Goal: Communication & Community: Answer question/provide support

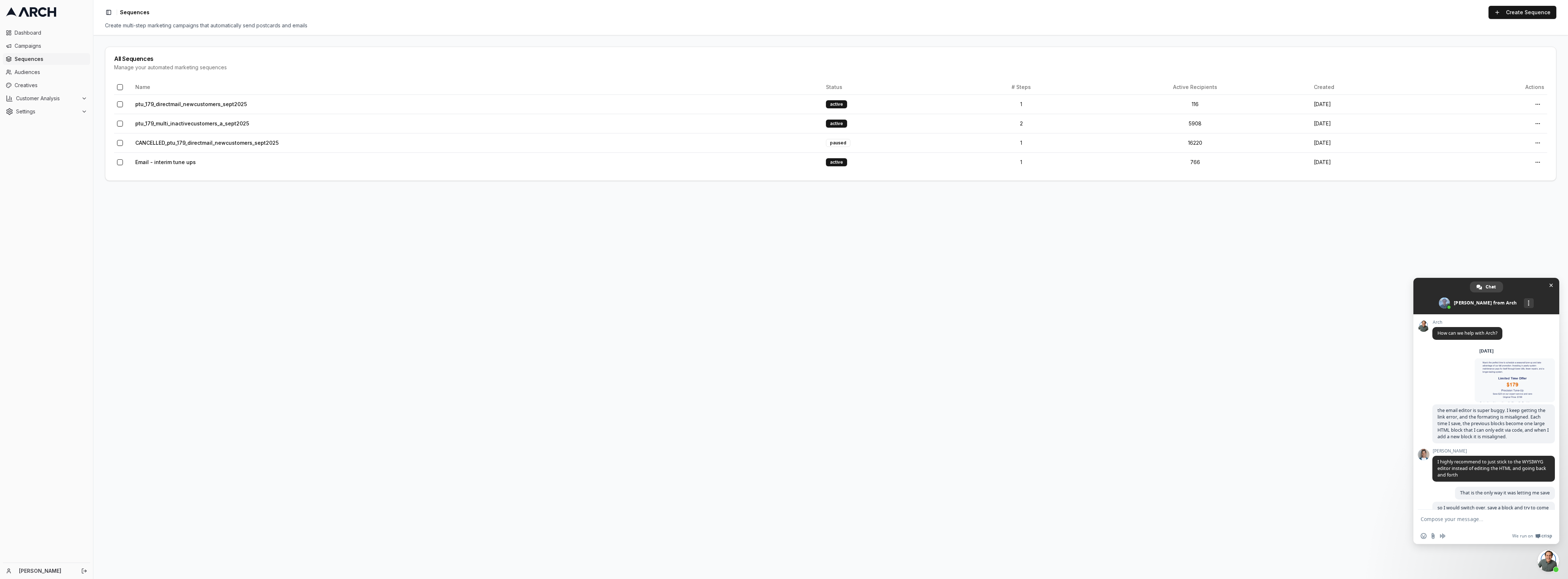
scroll to position [2462, 0]
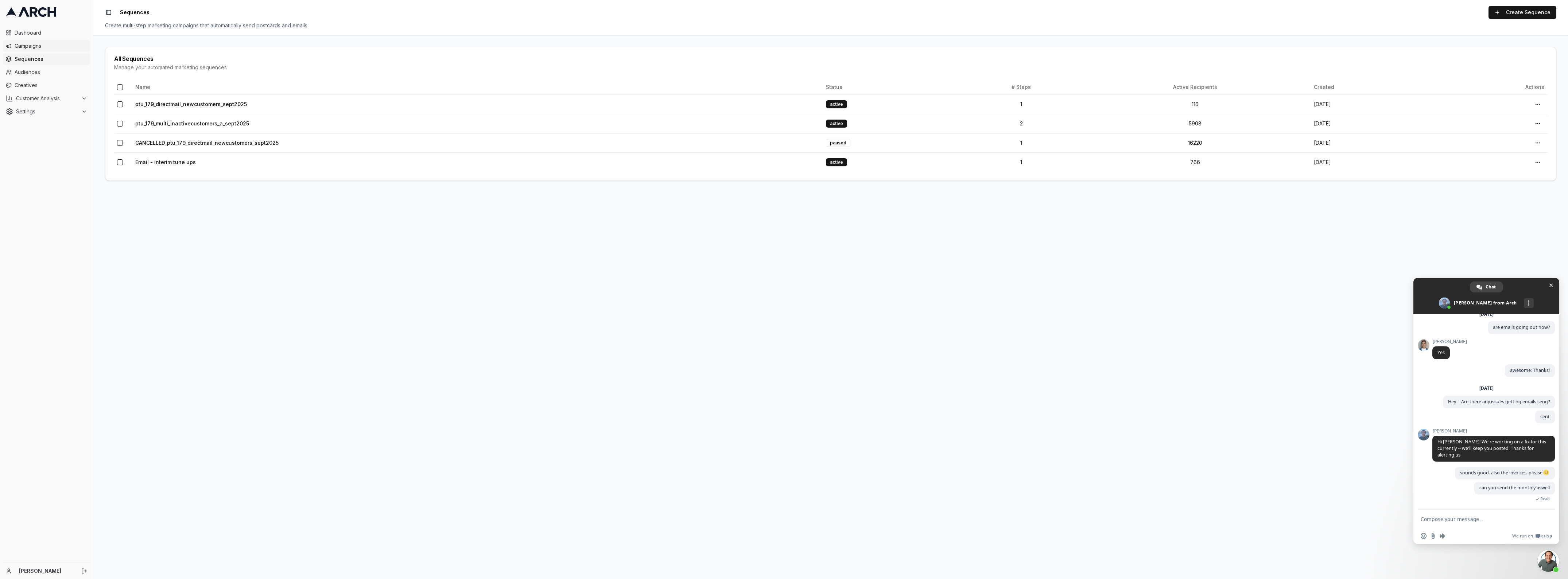
click at [10, 43] on icon at bounding box center [9, 46] width 6 height 6
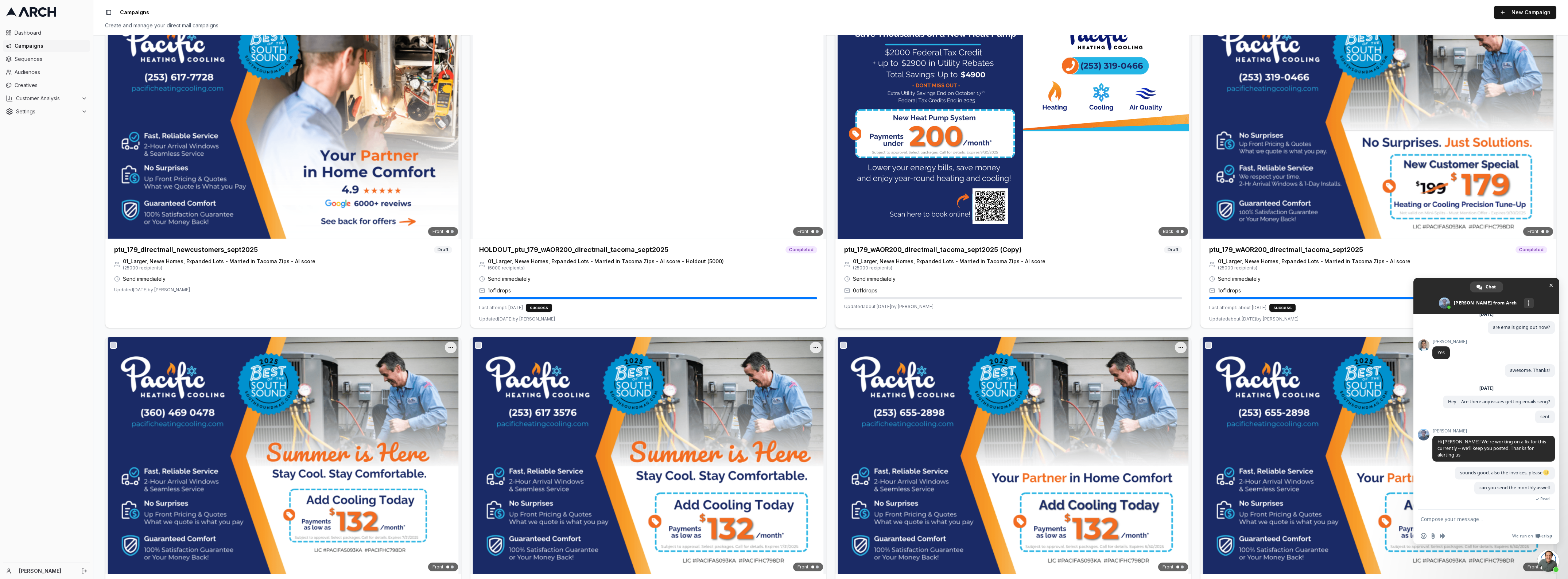
scroll to position [91, 0]
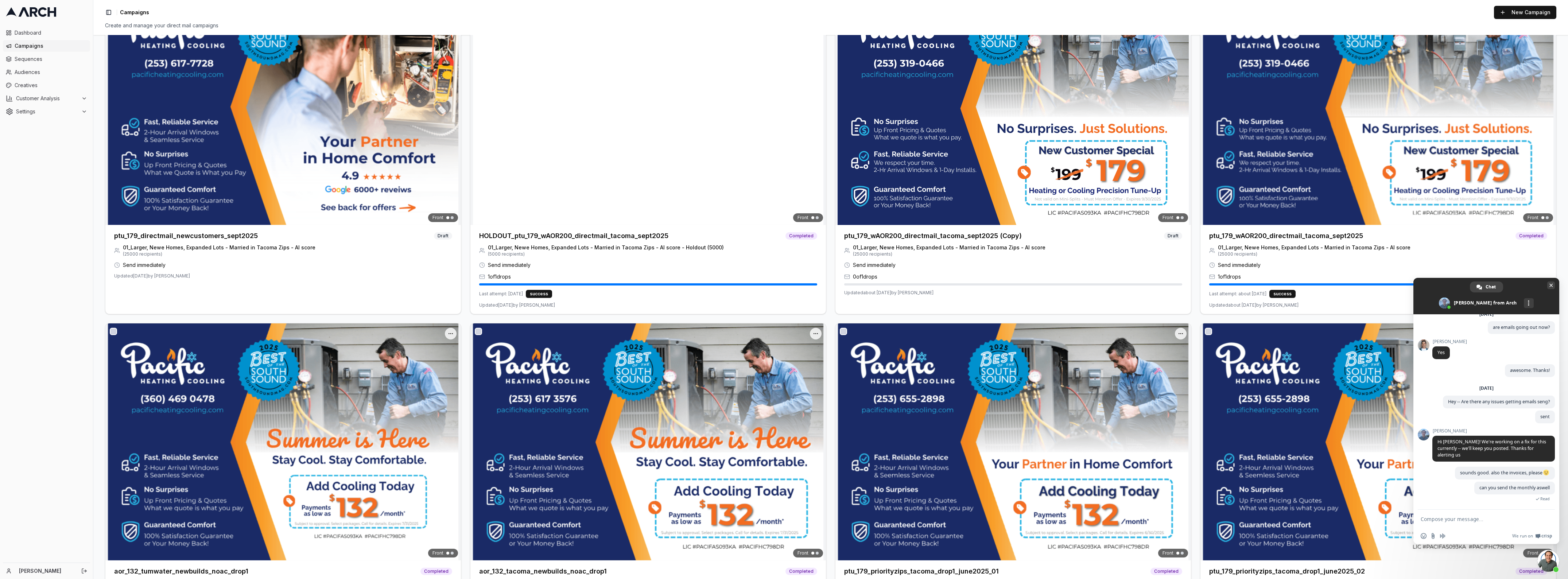
click at [1556, 284] on span at bounding box center [1486, 296] width 146 height 37
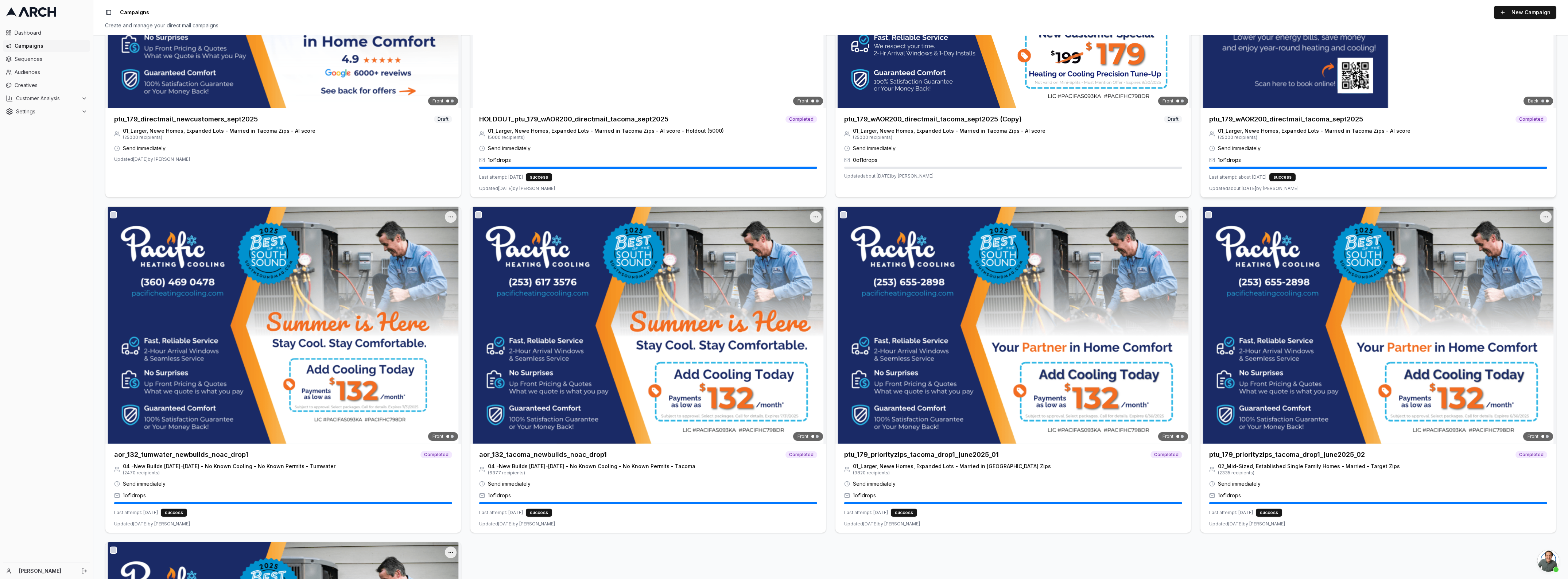
scroll to position [228, 0]
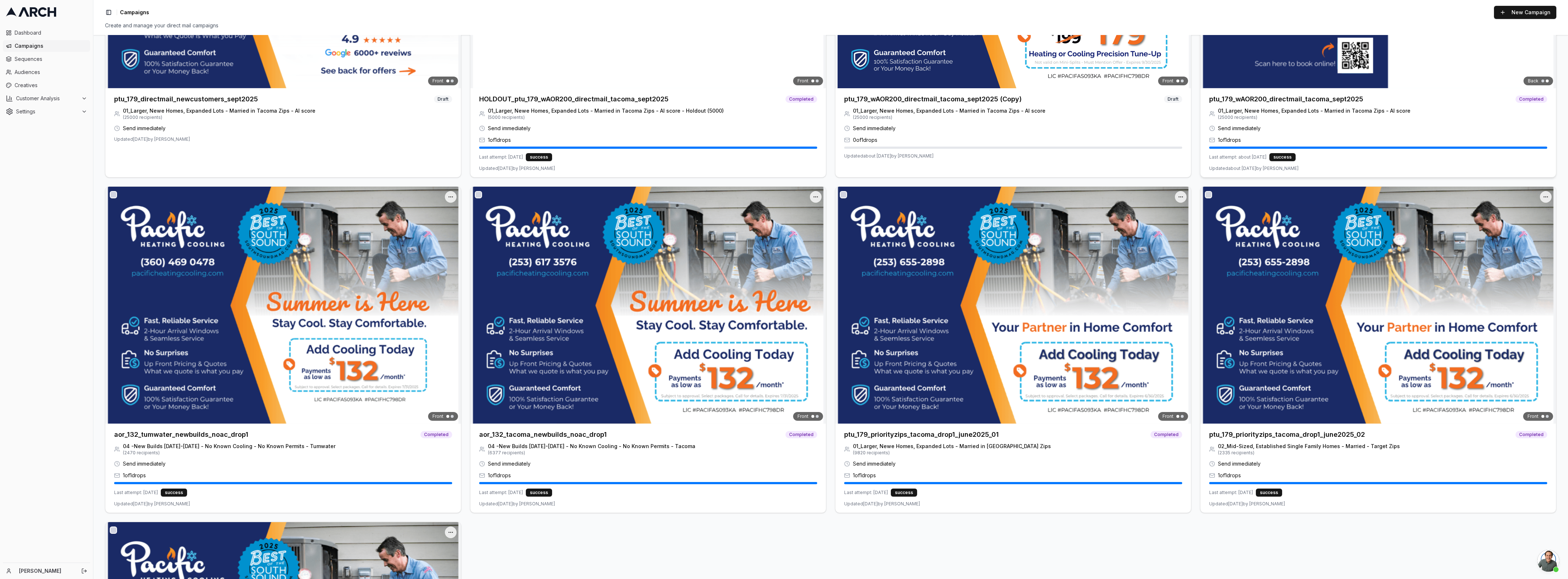
click at [1346, 89] on div "ptu_179_wAOR200_directmail_tacoma_sept2025 Completed" at bounding box center [1378, 97] width 355 height 19
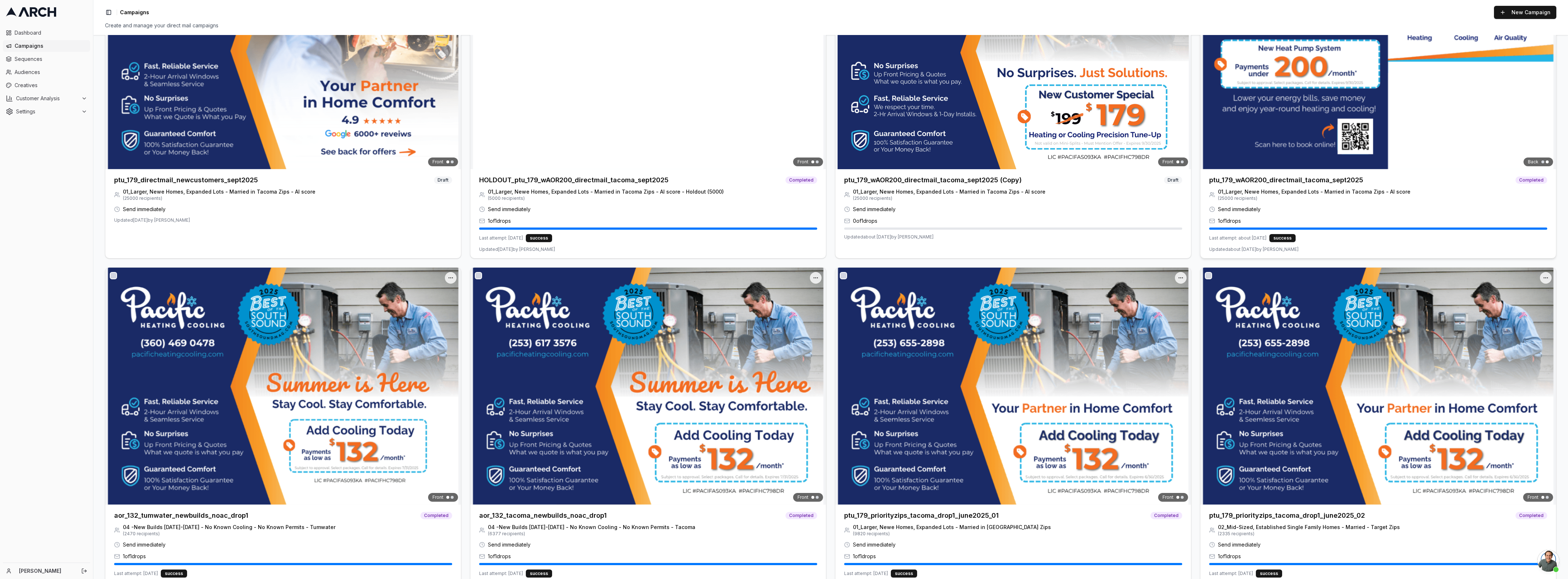
scroll to position [91, 0]
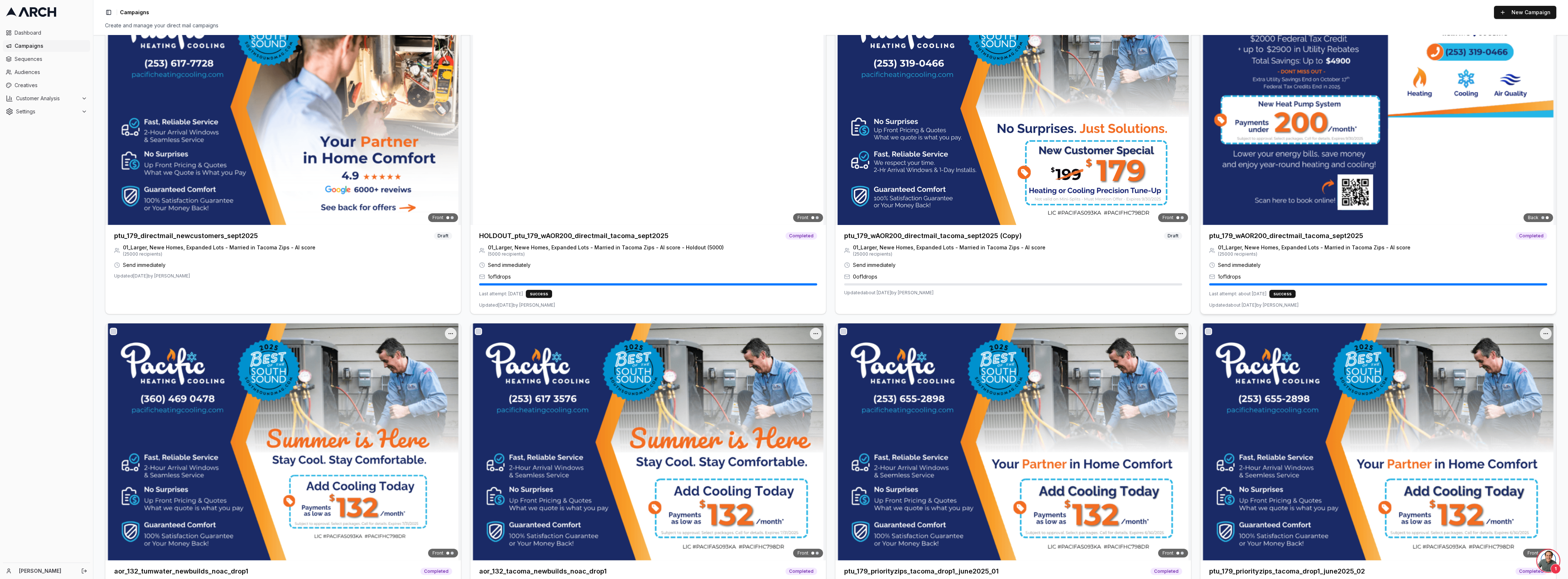
click at [1326, 161] on img at bounding box center [1378, 106] width 355 height 237
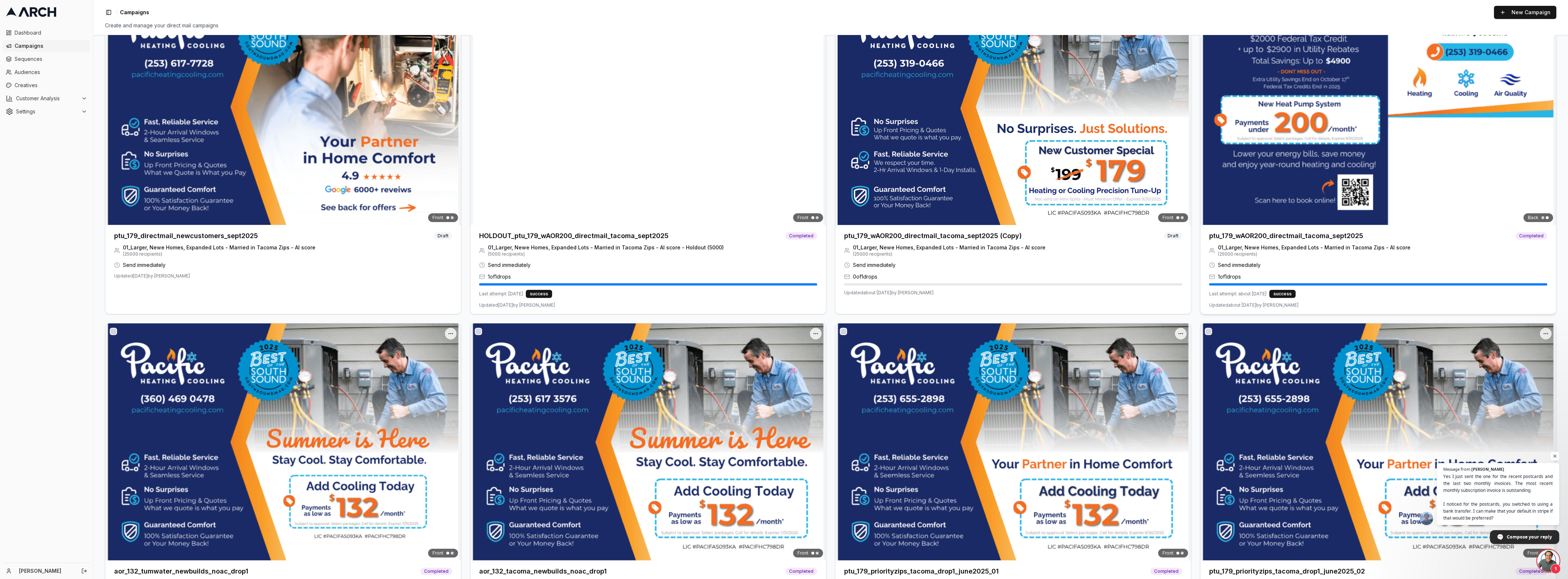
scroll to position [2530, 0]
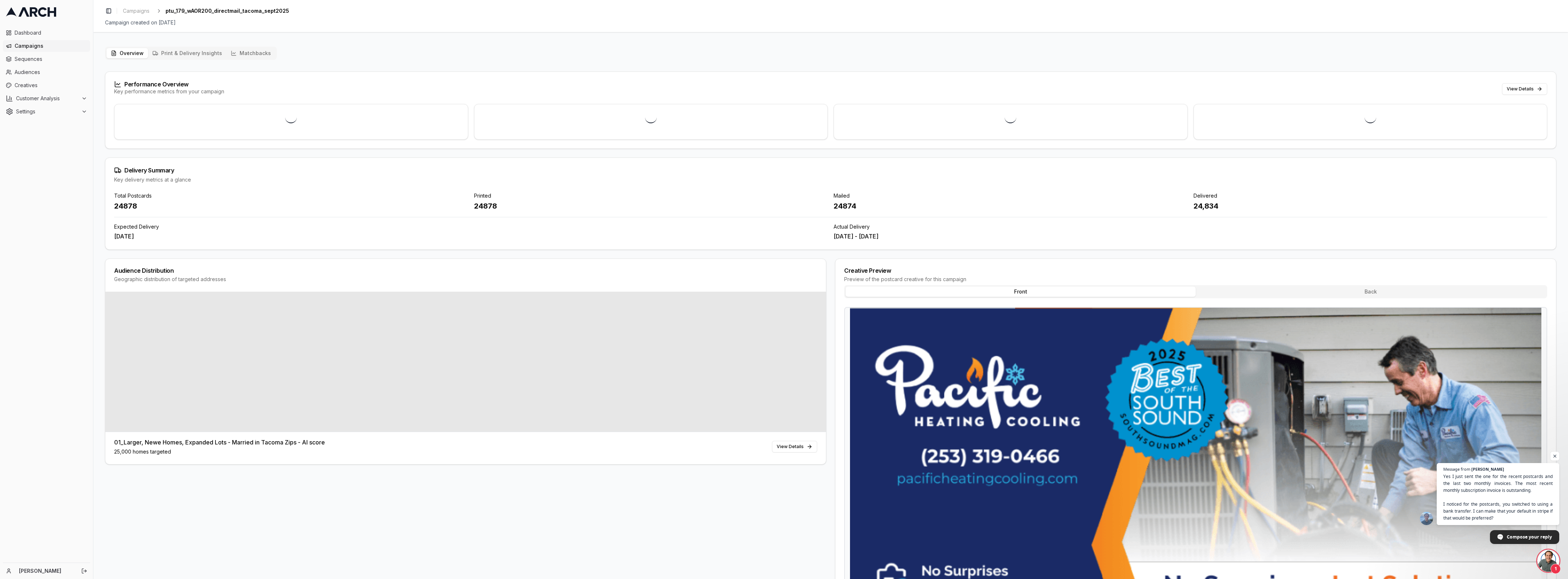
scroll to position [46, 0]
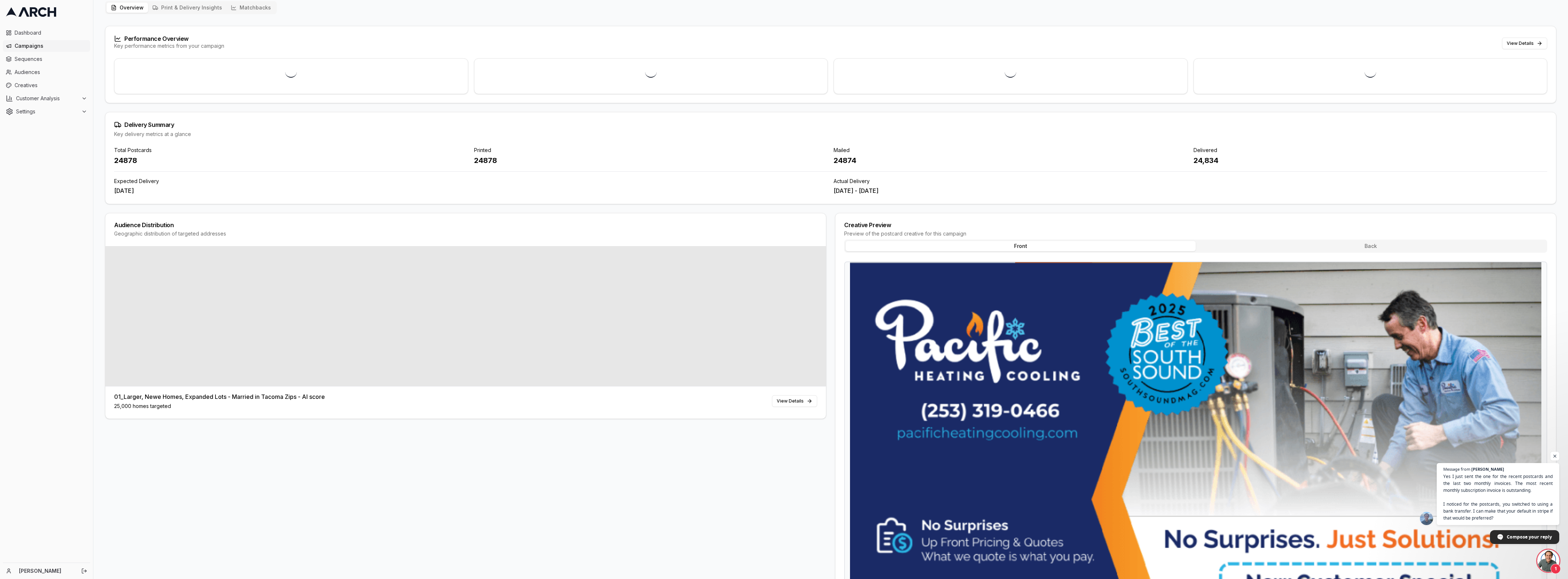
drag, startPoint x: 927, startPoint y: 192, endPoint x: 824, endPoint y: 195, distance: 103.0
click at [824, 195] on div "Expected Delivery Sep 10, 2025 Actual Delivery Sep 4, 2025 - Sep 19, 2025" at bounding box center [831, 186] width 1433 height 18
click at [838, 194] on div "Sep 4, 2025 - Sep 19, 2025" at bounding box center [1190, 191] width 713 height 9
drag, startPoint x: 834, startPoint y: 195, endPoint x: 936, endPoint y: 194, distance: 102.0
click at [932, 194] on div "Sep 4, 2025 - Sep 19, 2025" at bounding box center [1190, 191] width 713 height 9
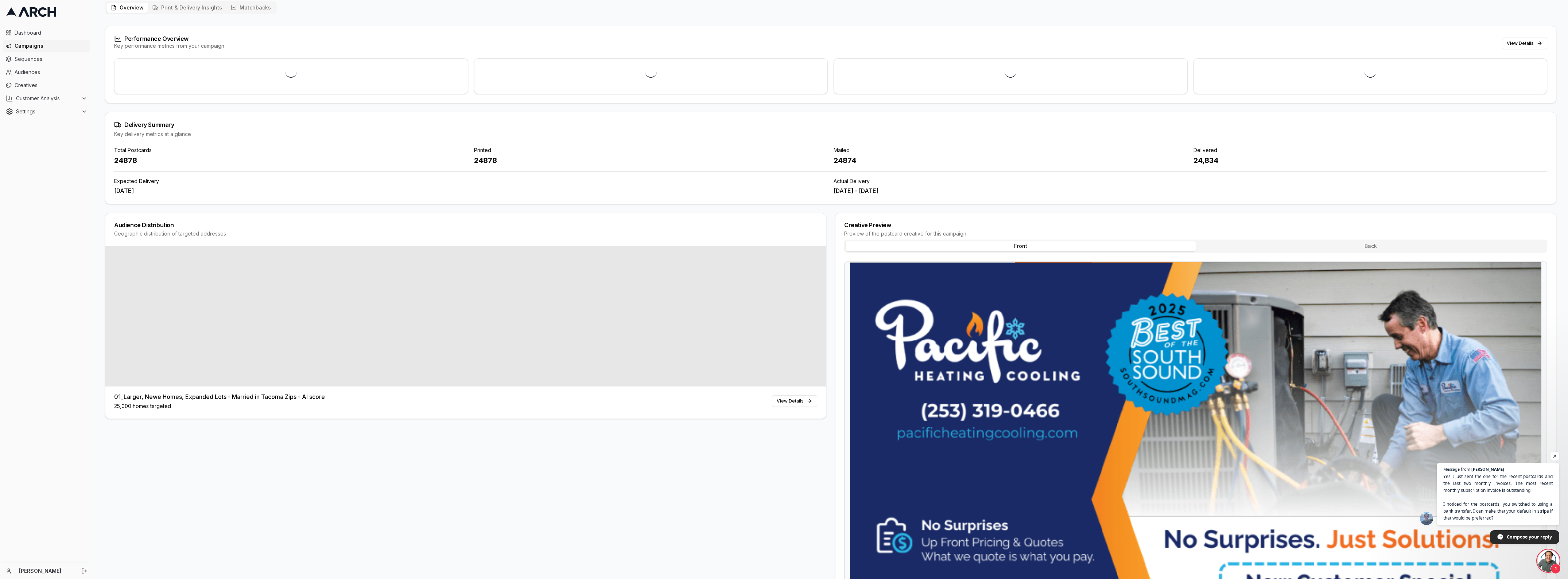
click at [936, 194] on div "Sep 4, 2025 - Sep 19, 2025" at bounding box center [1190, 191] width 713 height 9
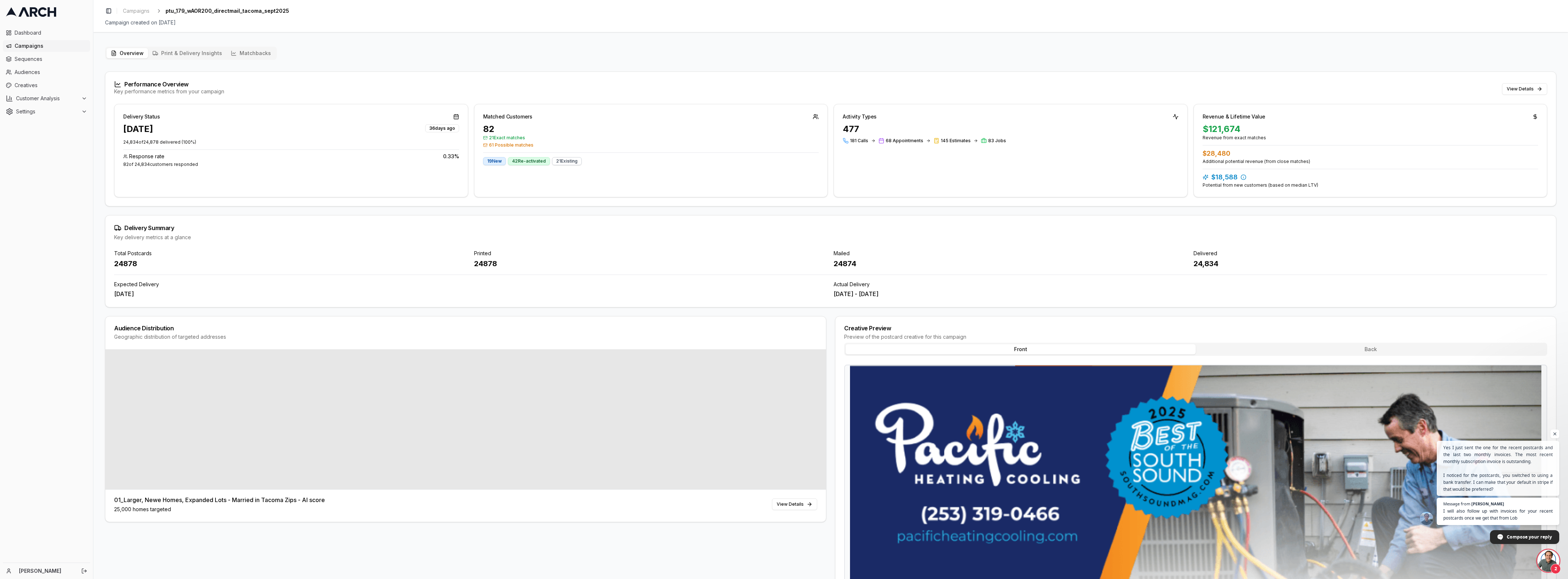
scroll to position [2552, 0]
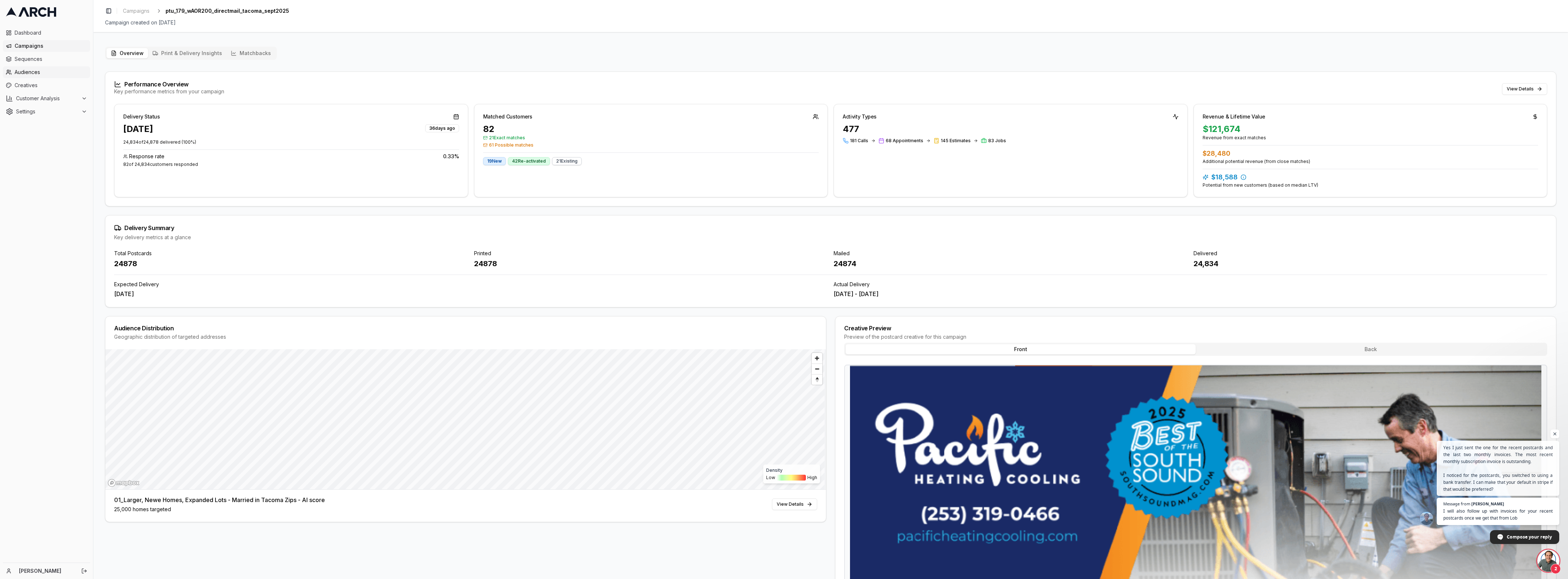
click at [30, 74] on span "Audiences" at bounding box center [51, 72] width 72 height 7
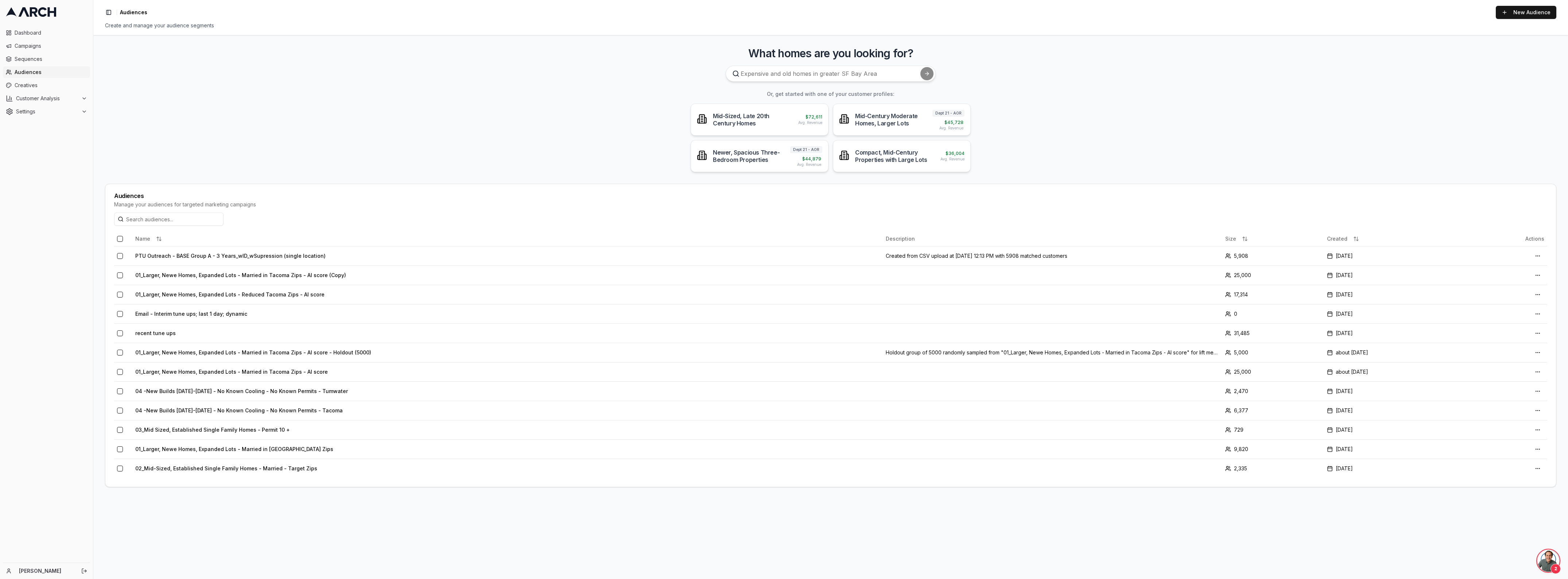
scroll to position [2552, 0]
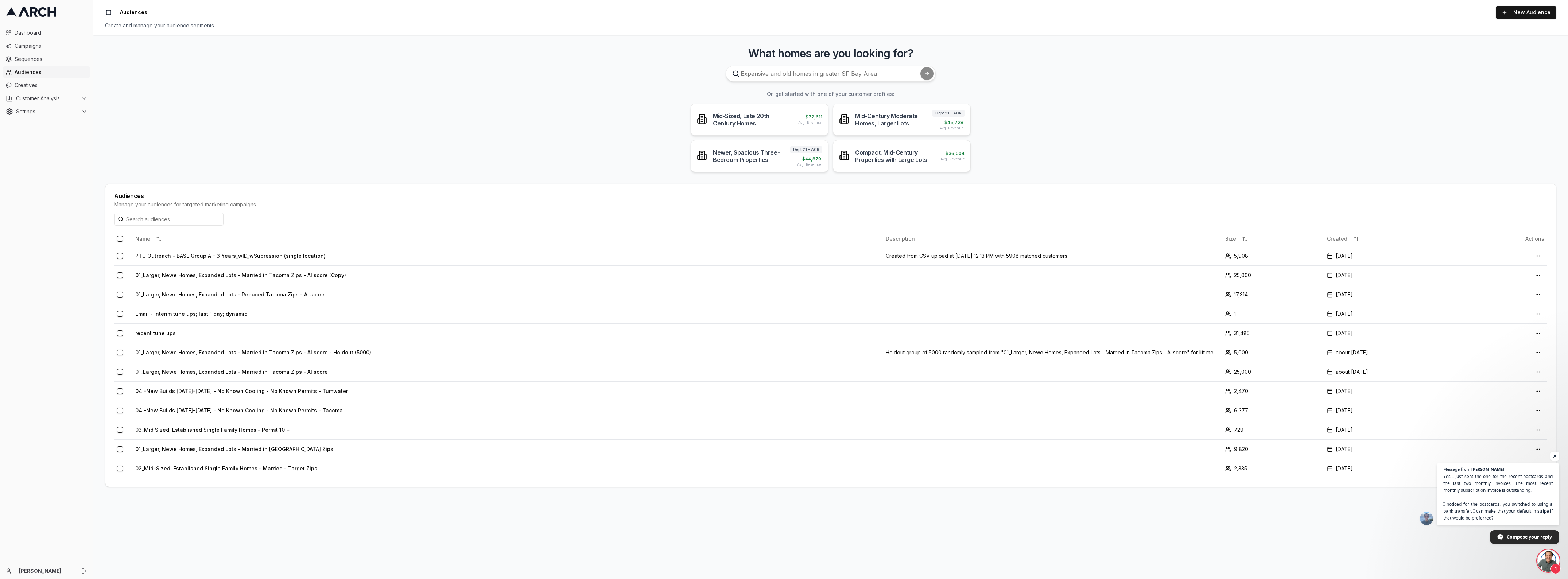
click at [1549, 561] on span "Open chat" at bounding box center [1549, 561] width 22 height 22
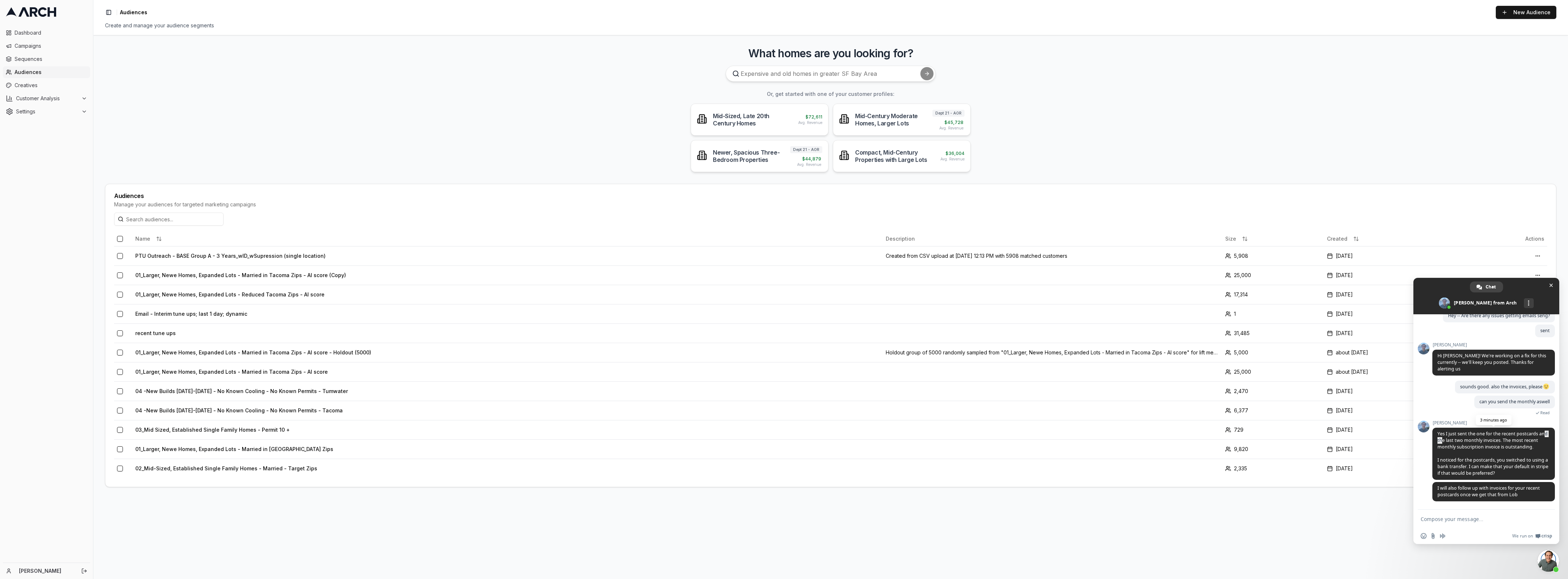
drag, startPoint x: 1441, startPoint y: 440, endPoint x: 1455, endPoint y: 440, distance: 14.0
click at [1454, 440] on span "Yes I just sent the one for the recent postcards and the last two monthly invoi…" at bounding box center [1493, 454] width 111 height 46
click at [1514, 438] on span "Yes I just sent the one for the recent postcards and the last two monthly invoi…" at bounding box center [1493, 454] width 111 height 46
drag, startPoint x: 1438, startPoint y: 445, endPoint x: 1530, endPoint y: 441, distance: 92.1
click at [1529, 441] on span "Yes I just sent the one for the recent postcards and the last two monthly invoi…" at bounding box center [1493, 454] width 111 height 46
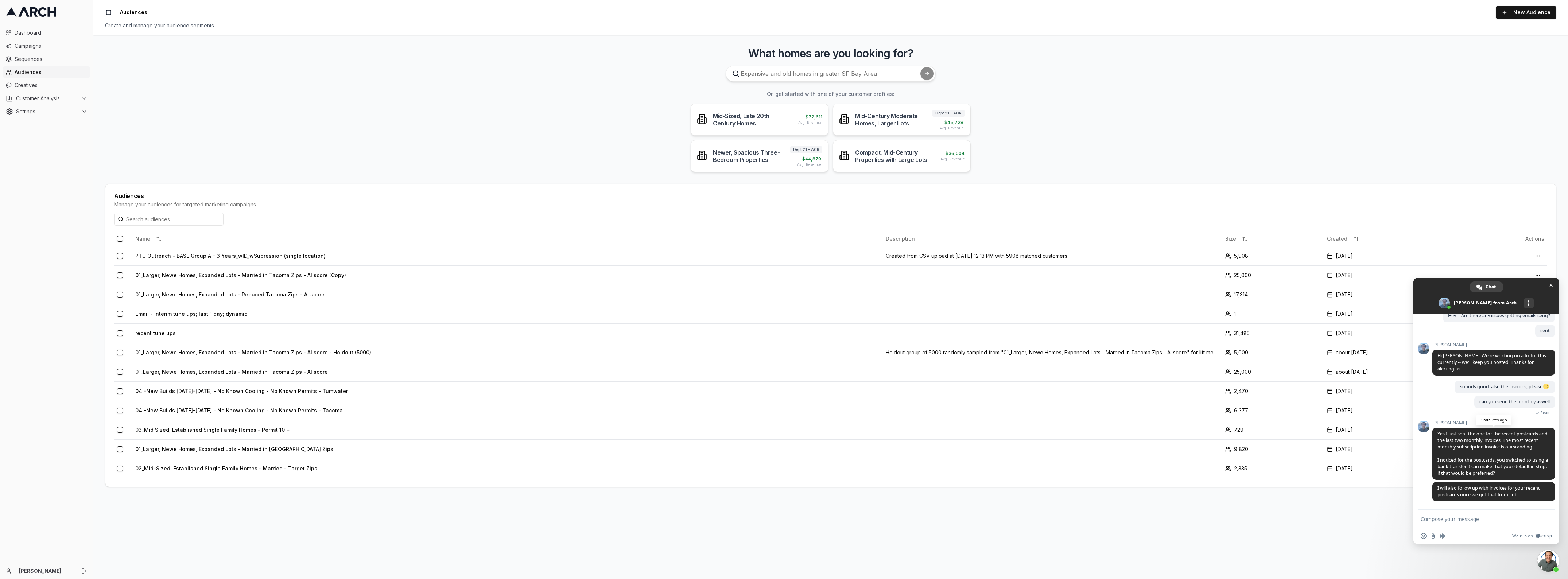
click at [1471, 452] on span "Yes I just sent the one for the recent postcards and the last two monthly invoi…" at bounding box center [1493, 454] width 122 height 52
drag, startPoint x: 1438, startPoint y: 460, endPoint x: 1534, endPoint y: 475, distance: 97.2
click at [1534, 475] on span "Yes I just sent the one for the recent postcards and the last two monthly invoi…" at bounding box center [1493, 454] width 122 height 52
click at [1507, 493] on span "I will also follow up with invoices for your recent postcards once we get that …" at bounding box center [1489, 491] width 102 height 13
drag, startPoint x: 1521, startPoint y: 493, endPoint x: 1436, endPoint y: 486, distance: 85.3
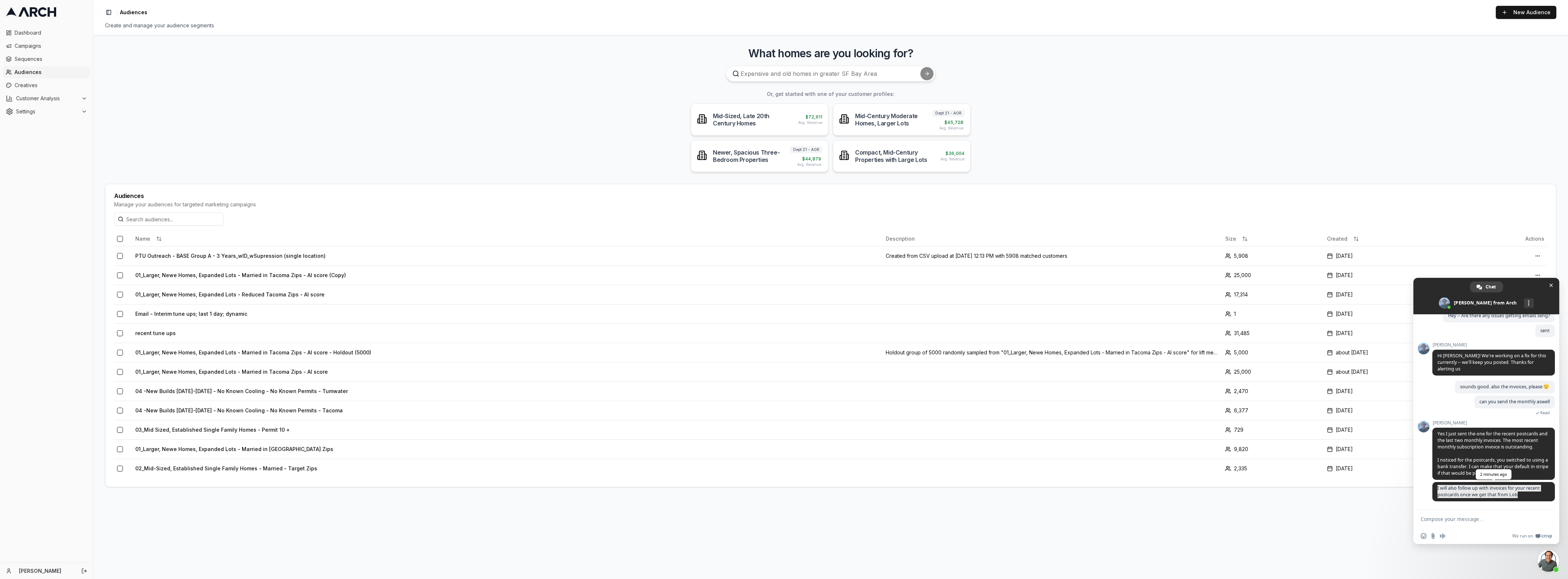
click at [1436, 486] on span "I will also follow up with invoices for your recent postcards once we get that …" at bounding box center [1493, 492] width 122 height 19
click at [1447, 522] on textarea "Compose your message..." at bounding box center [1478, 519] width 115 height 7
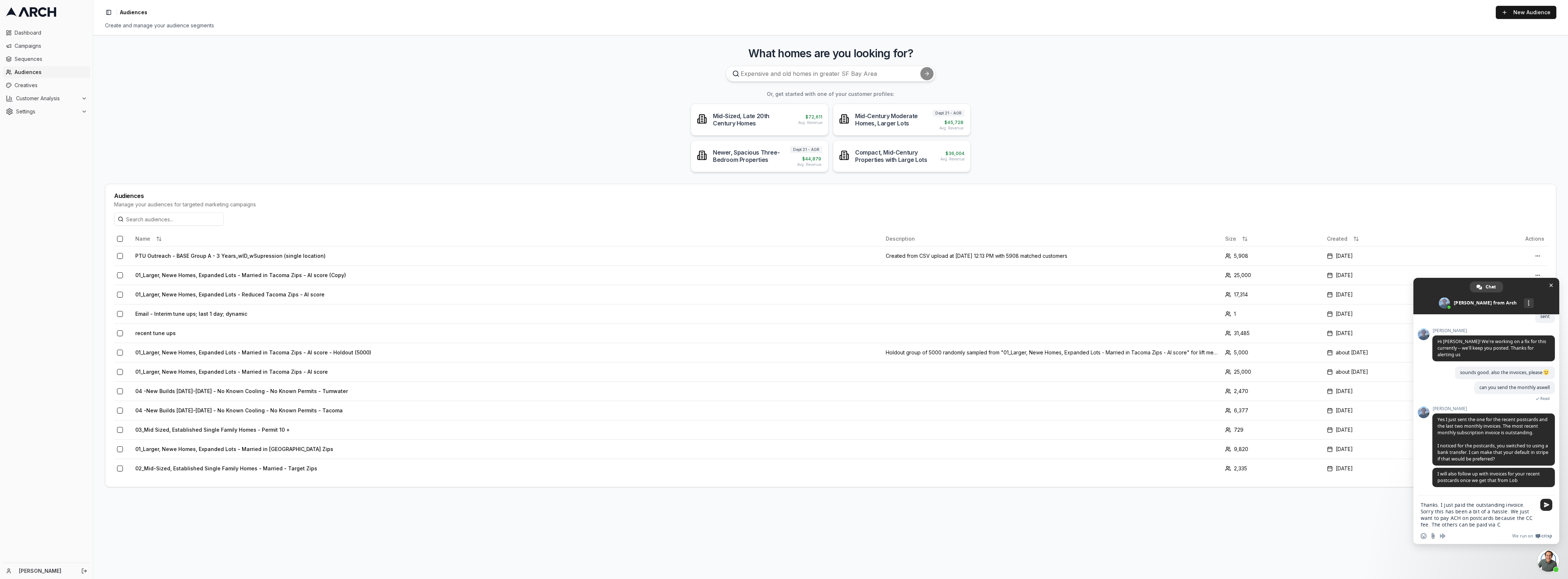
type textarea "Thanks. I just paid the outstanding invoice. Sorry this has been a bit of a has…"
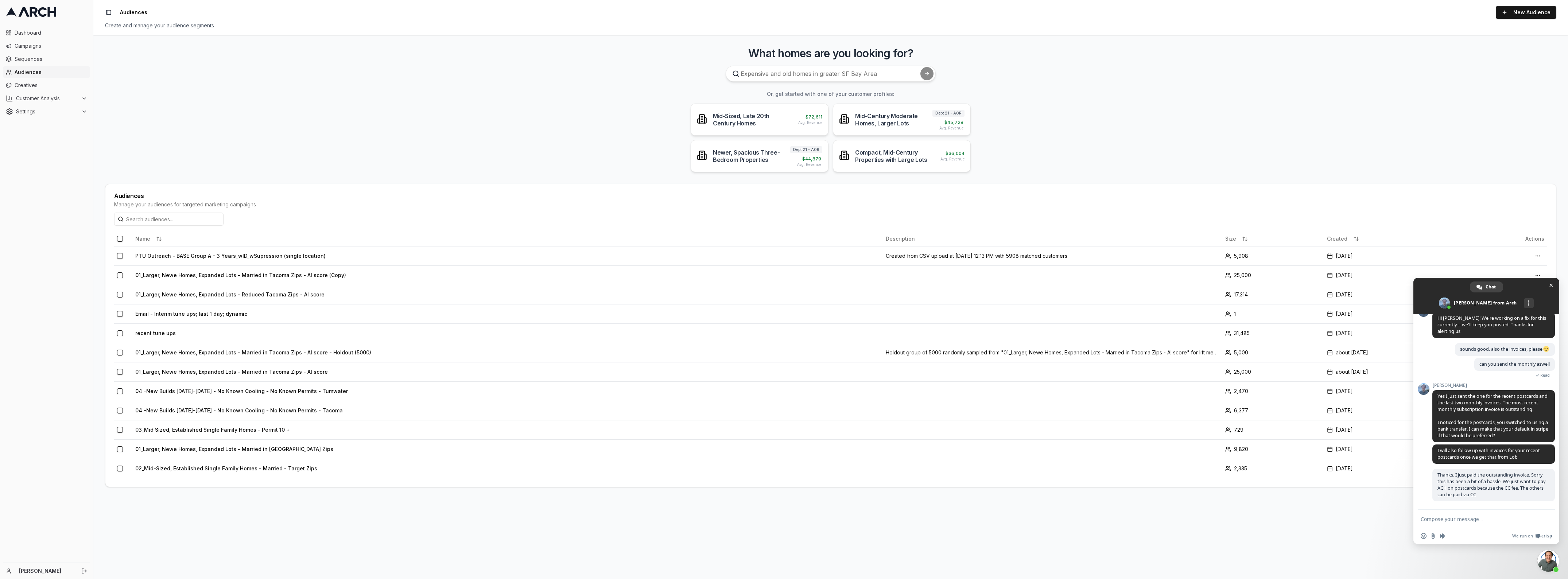
scroll to position [2591, 0]
click at [1342, 542] on main "What homes are you looking for? Or, get started with one of your customer profi…" at bounding box center [830, 307] width 1475 height 544
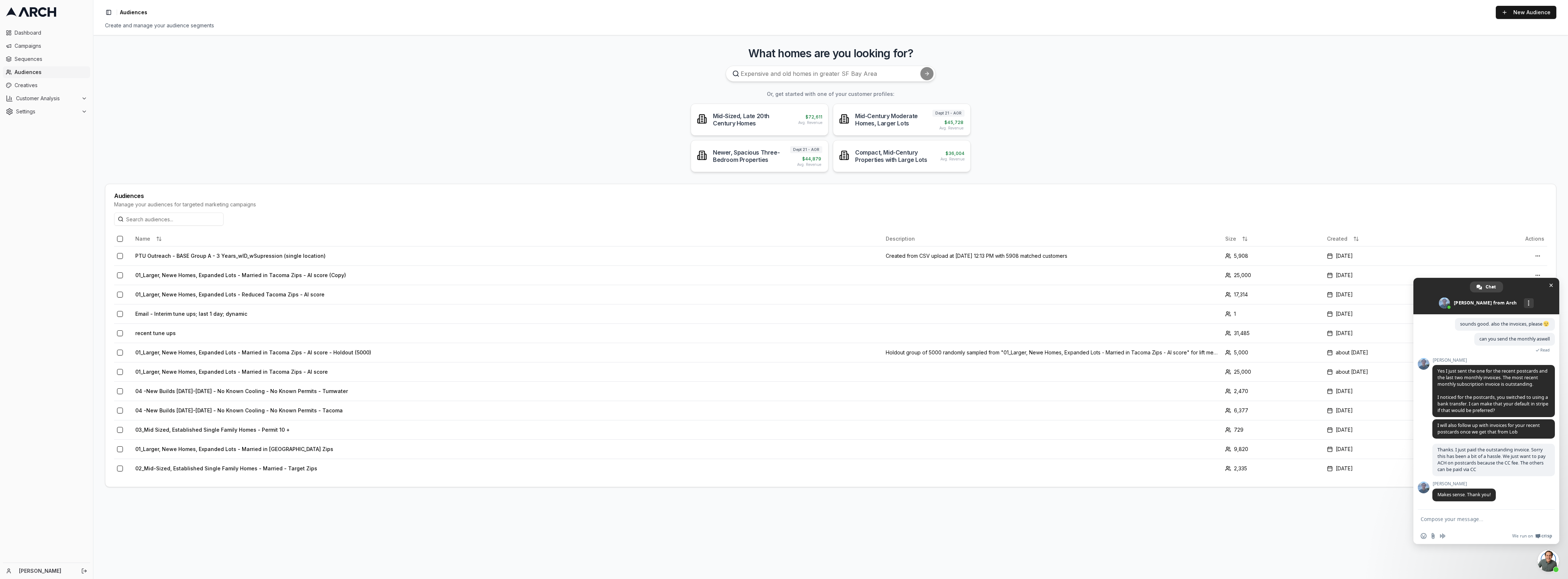
scroll to position [2617, 0]
click at [1554, 289] on span "Close chat" at bounding box center [1551, 285] width 8 height 8
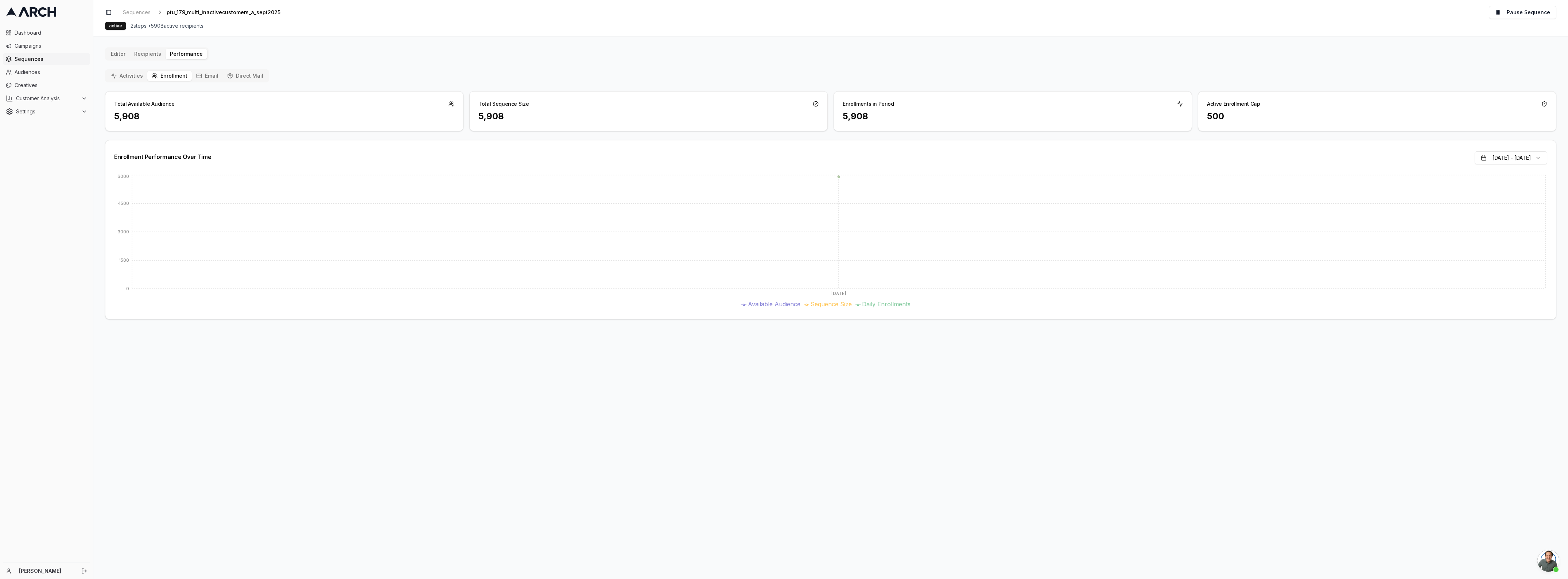
scroll to position [2617, 0]
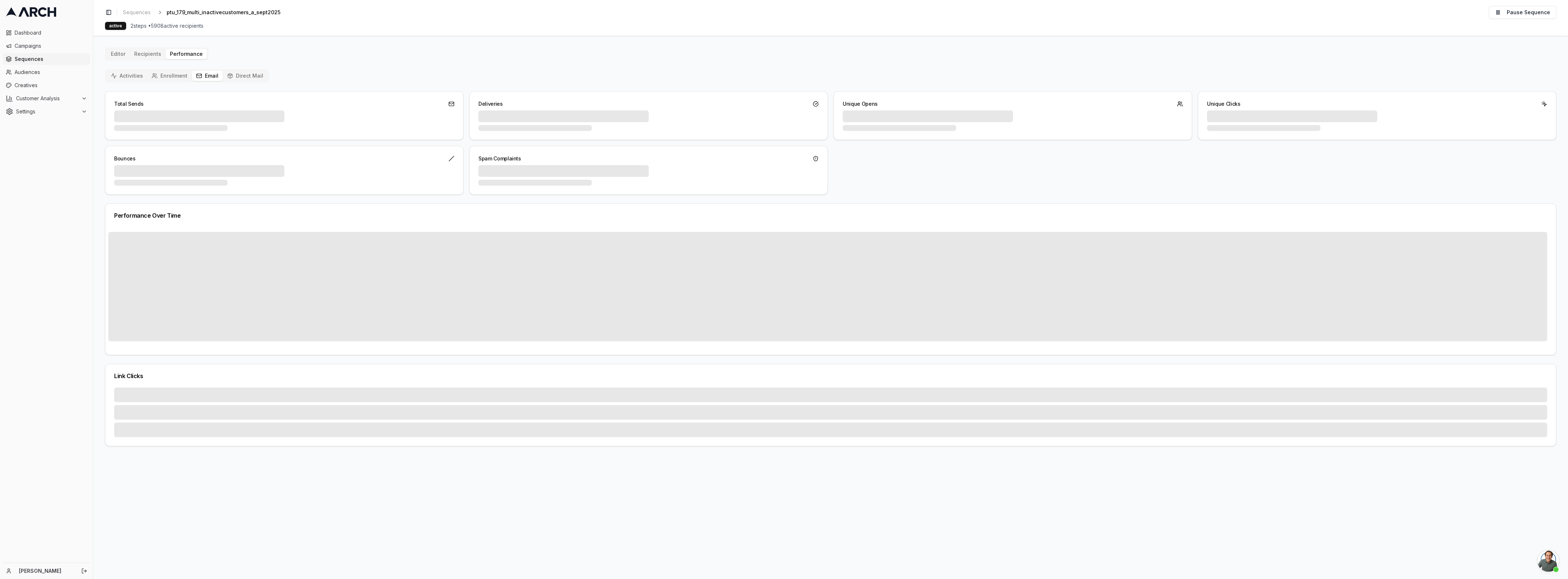
click at [214, 75] on button "Email" at bounding box center [207, 75] width 31 height 10
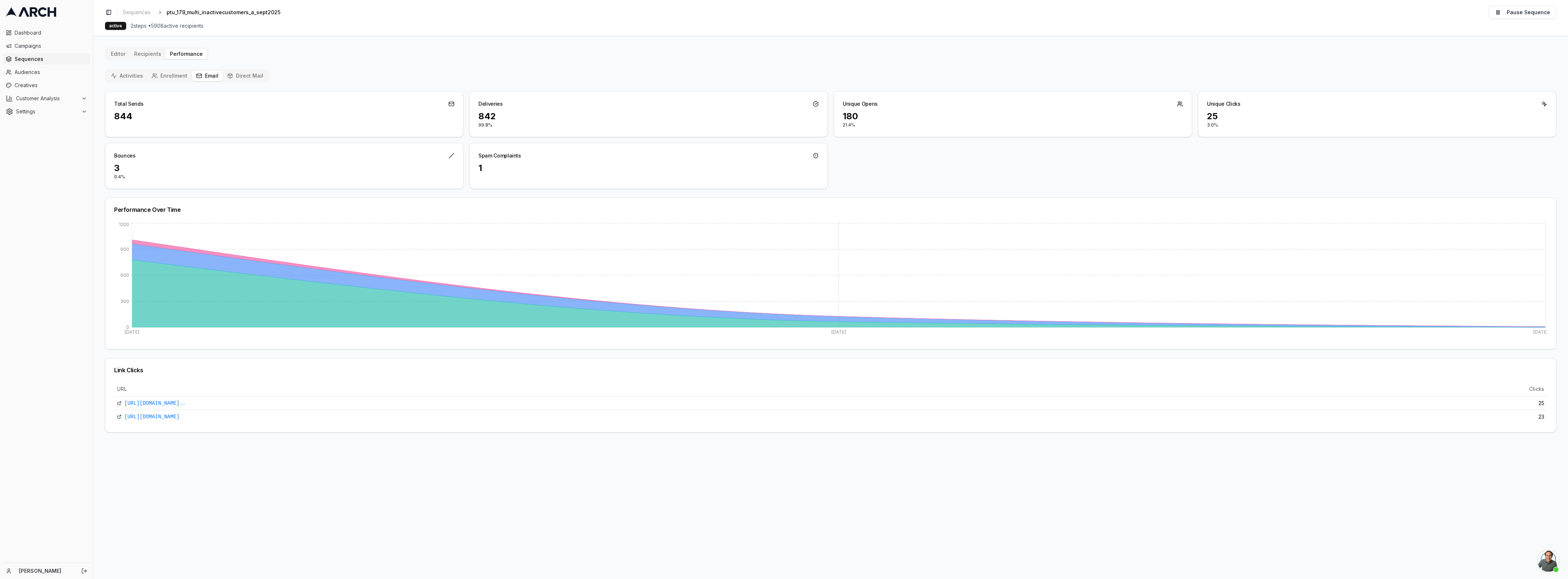
click at [1546, 560] on span "Open chat" at bounding box center [1549, 561] width 22 height 22
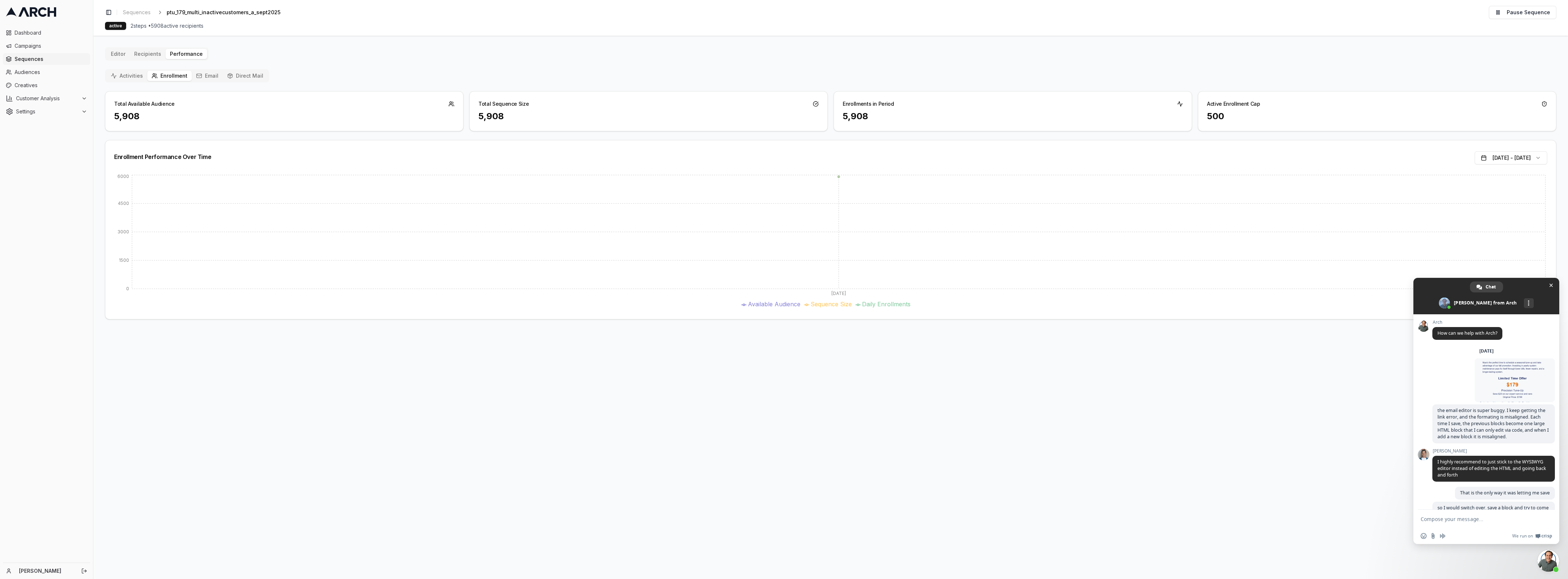
scroll to position [2617, 0]
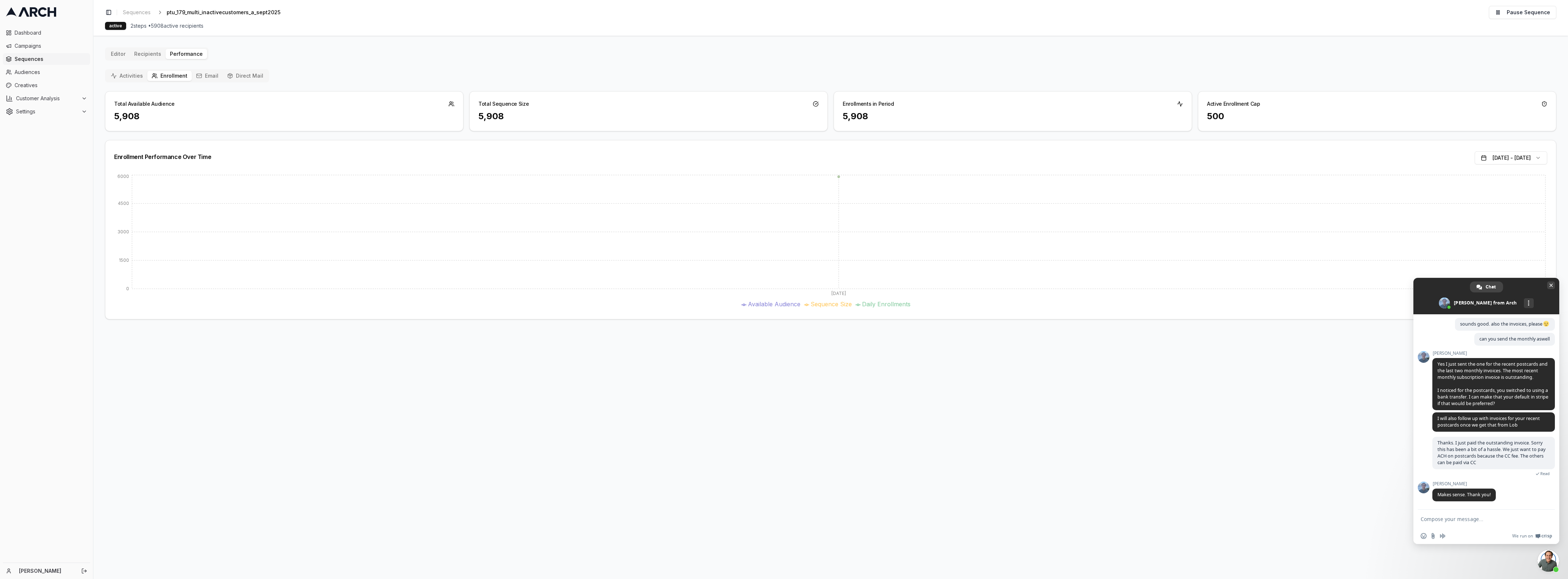
click at [1550, 286] on span "Close chat" at bounding box center [1551, 286] width 4 height 4
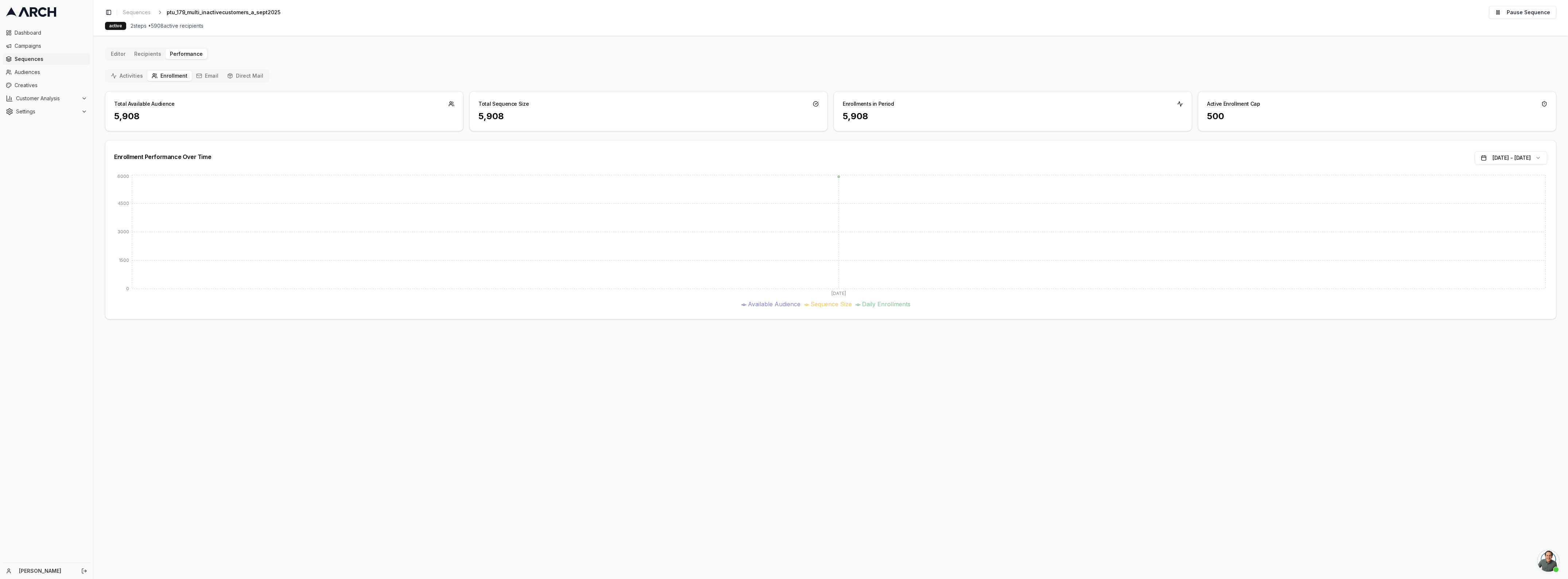
click at [203, 72] on button "Email" at bounding box center [207, 75] width 31 height 10
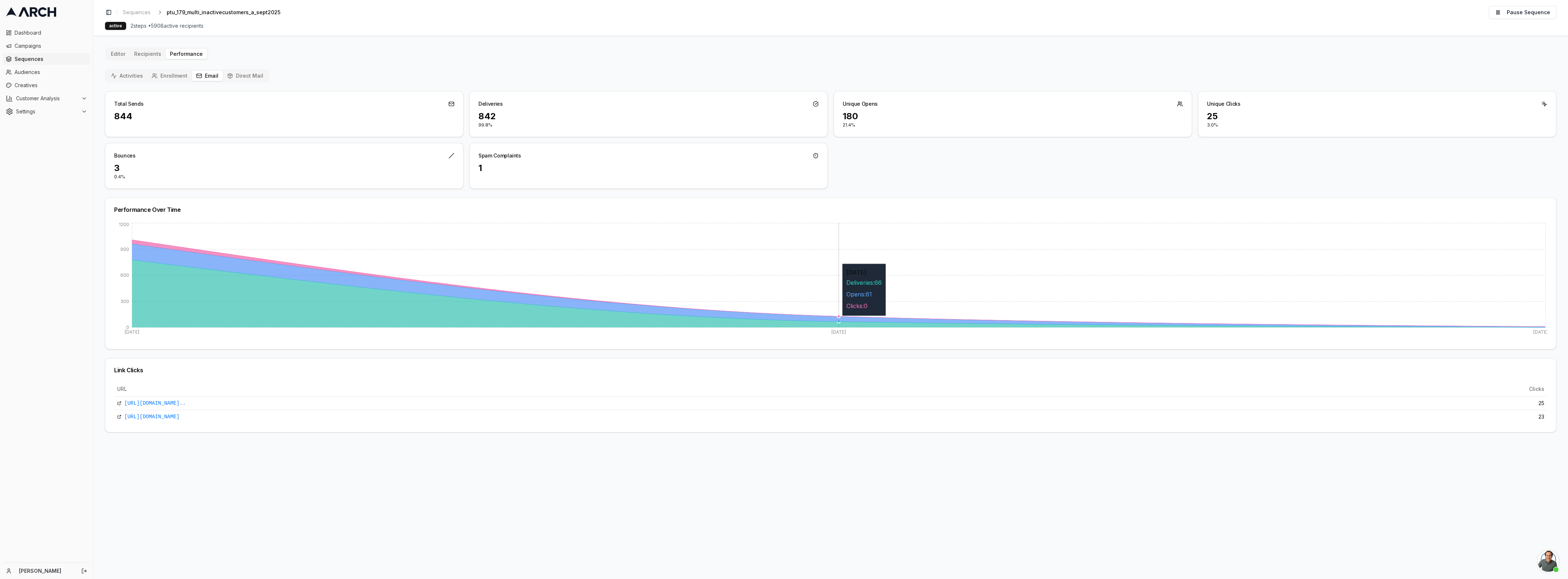
click at [838, 320] on icon at bounding box center [839, 286] width 1413 height 83
click at [859, 367] on div "Link Clicks" at bounding box center [830, 370] width 1451 height 23
